Goal: Transaction & Acquisition: Subscribe to service/newsletter

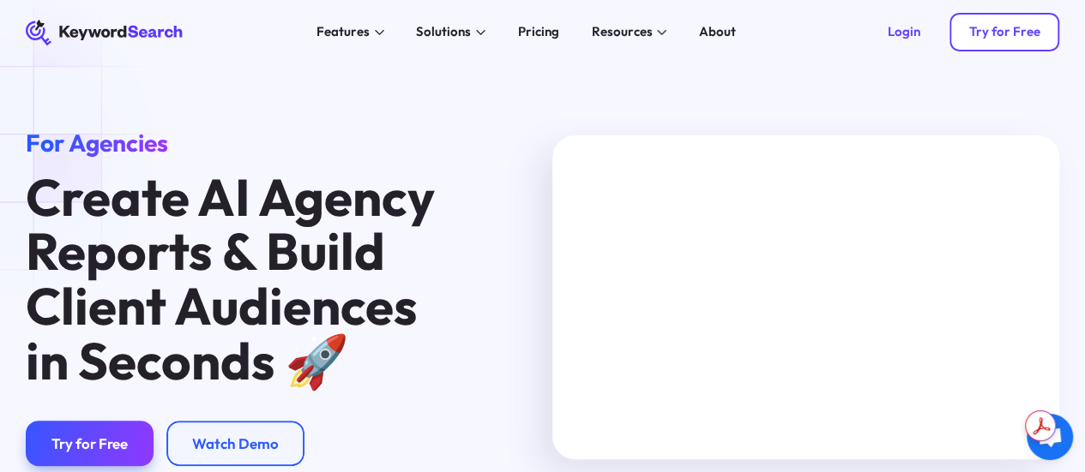
click at [994, 23] on link "Try for Free" at bounding box center [1004, 32] width 110 height 39
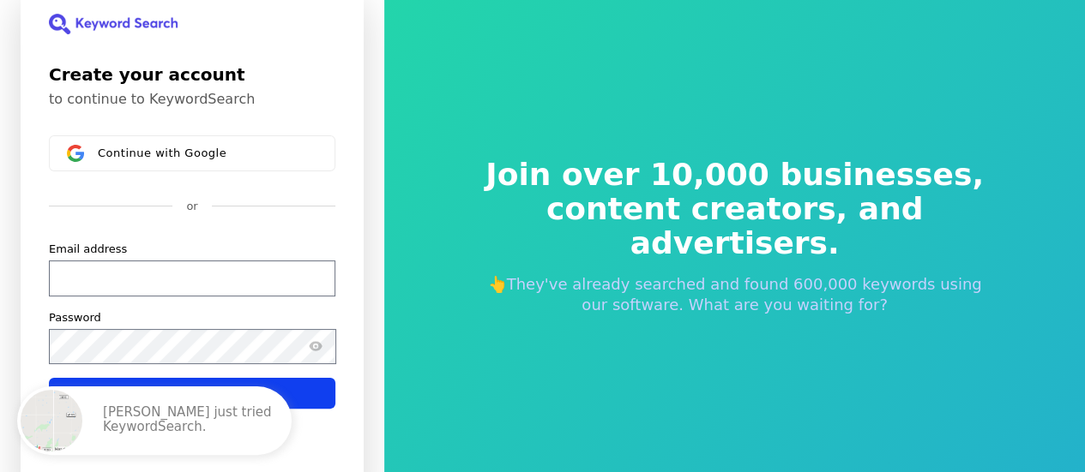
scroll to position [21, 0]
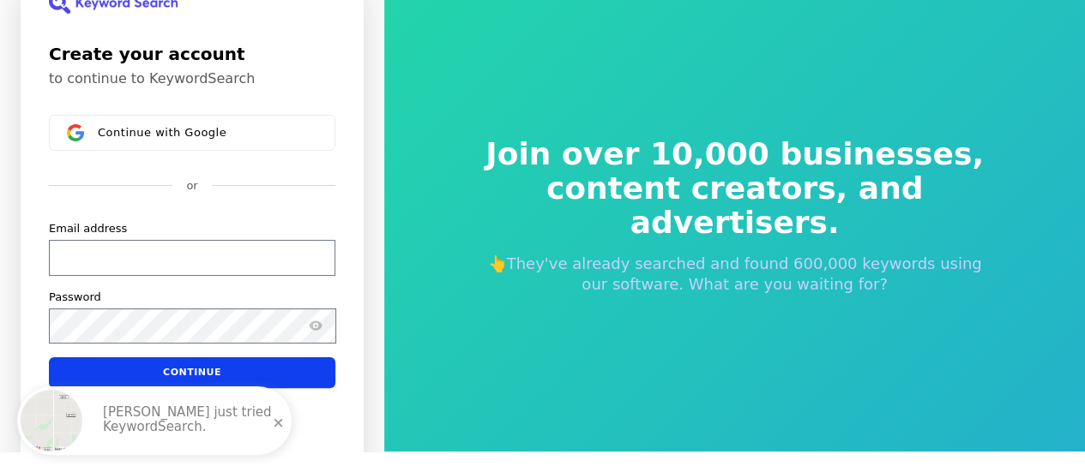
click at [277, 424] on span at bounding box center [278, 423] width 29 height 29
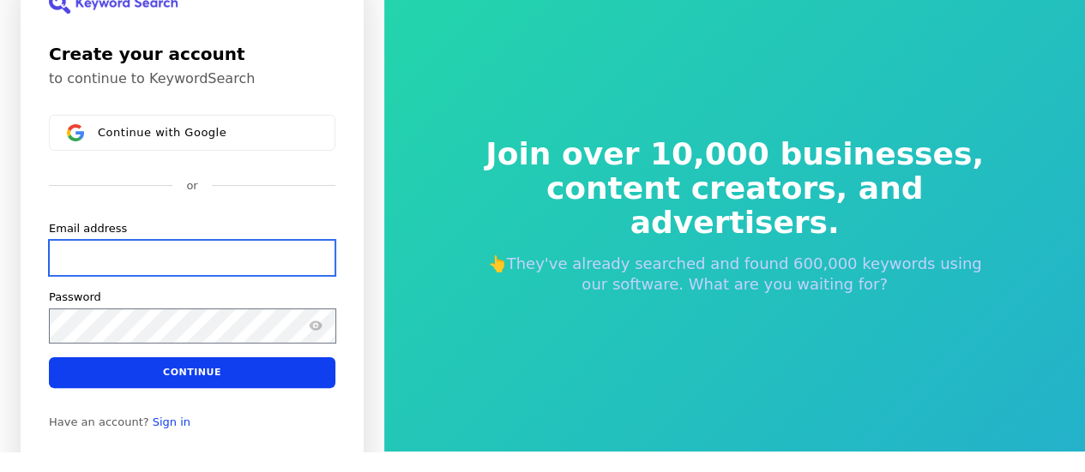
click at [204, 248] on input "Email address" at bounding box center [192, 258] width 286 height 36
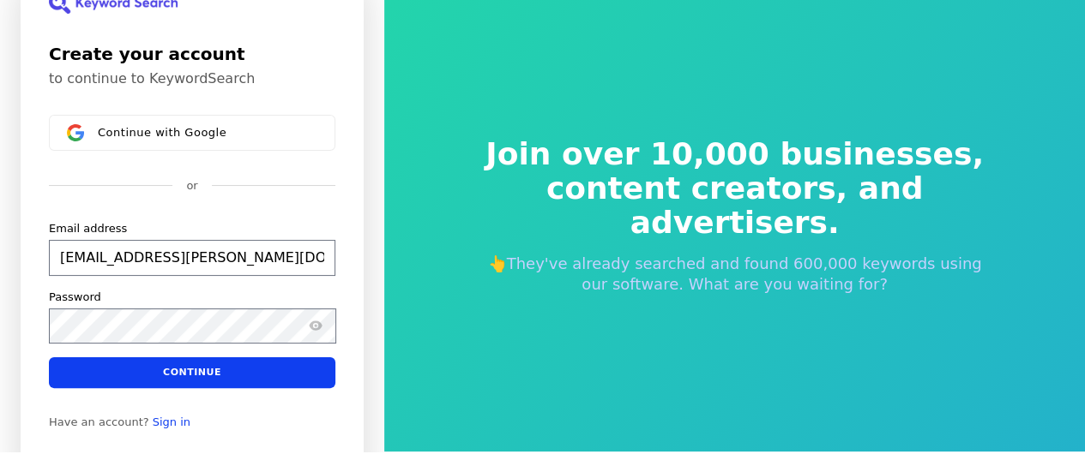
click at [333, 178] on div "or" at bounding box center [192, 185] width 286 height 15
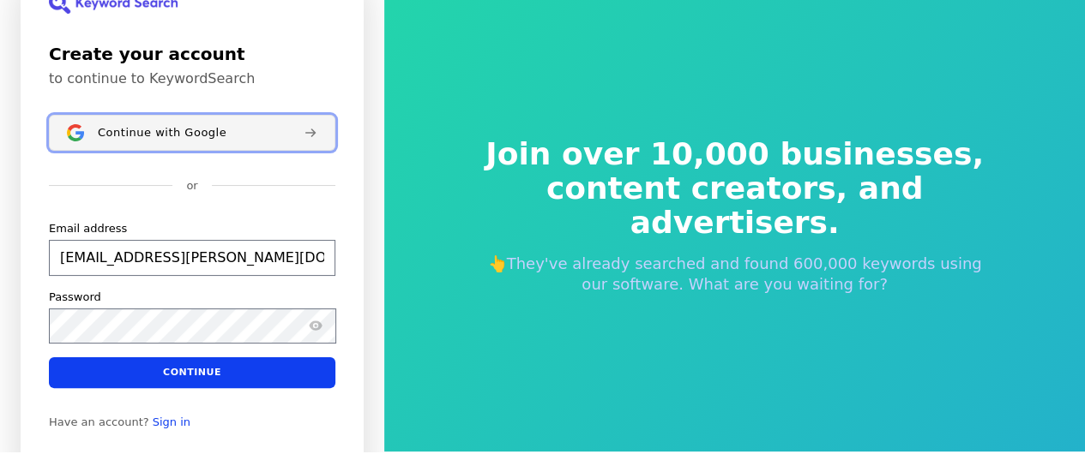
click at [225, 126] on div "Continue with Google" at bounding box center [194, 133] width 192 height 14
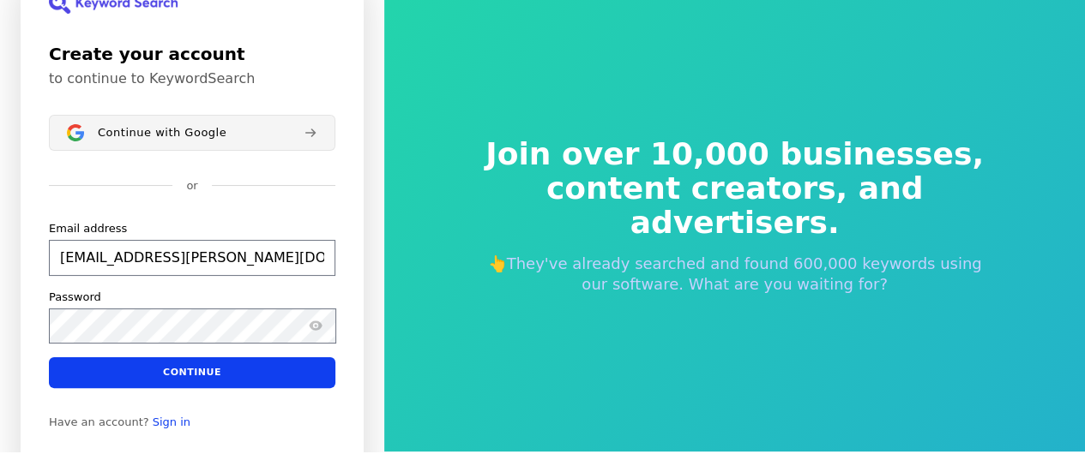
type input "gorcz.anna@gmail.com"
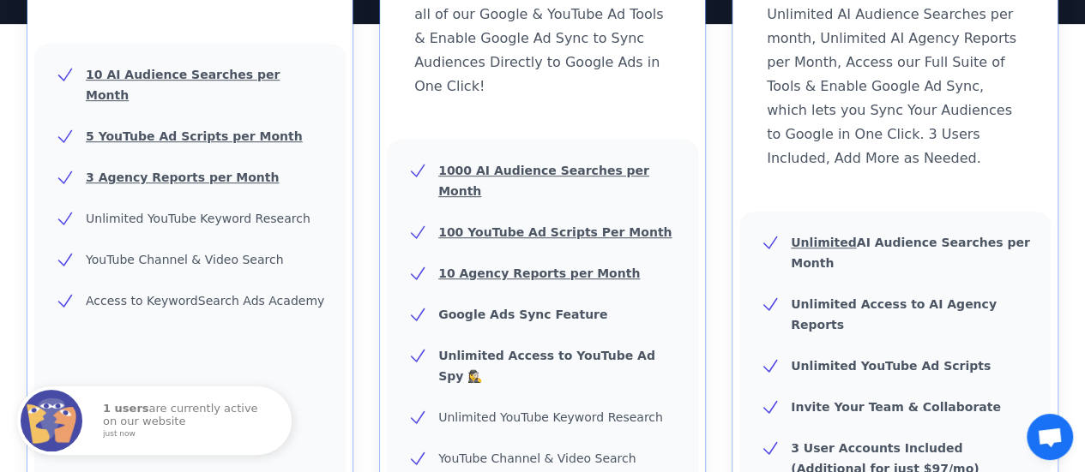
scroll to position [857, 0]
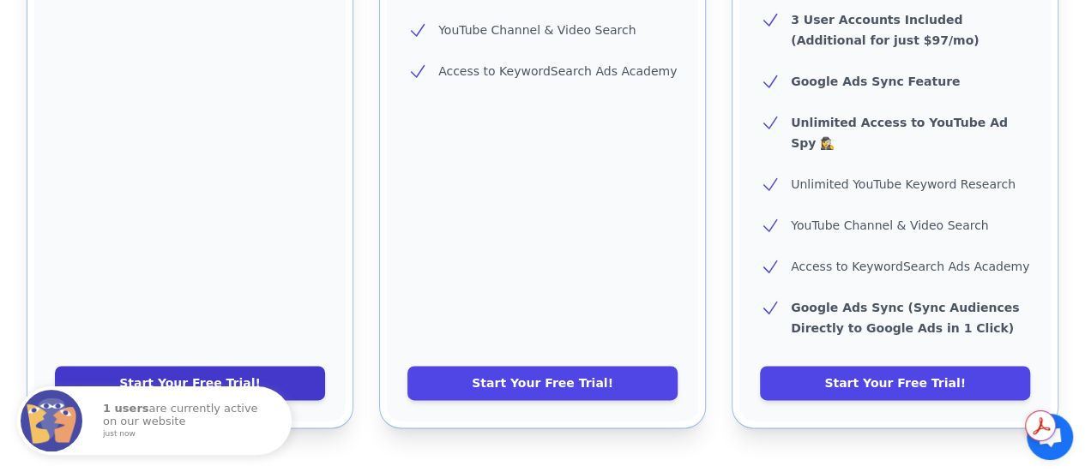
click at [178, 366] on link "Start Your Free Trial!" at bounding box center [190, 383] width 270 height 34
